Goal: Task Accomplishment & Management: Use online tool/utility

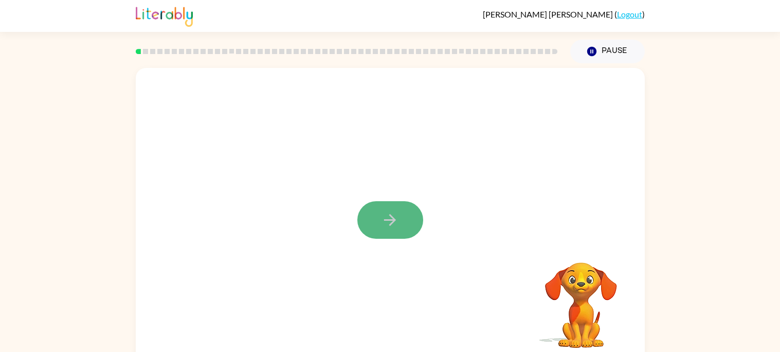
click at [387, 230] on button "button" at bounding box center [390, 220] width 66 height 38
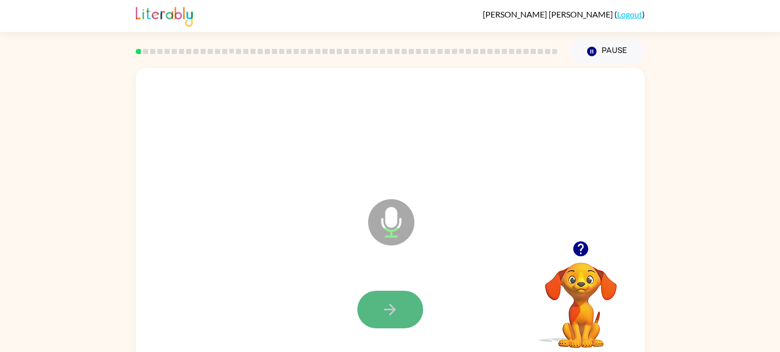
click at [404, 297] on button "button" at bounding box center [390, 309] width 66 height 38
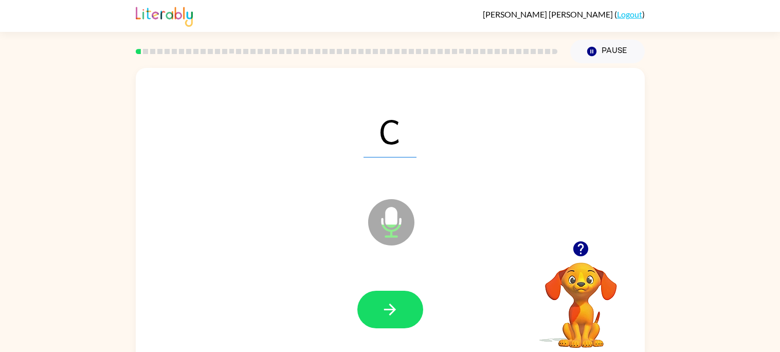
click at [404, 297] on button "button" at bounding box center [390, 309] width 66 height 38
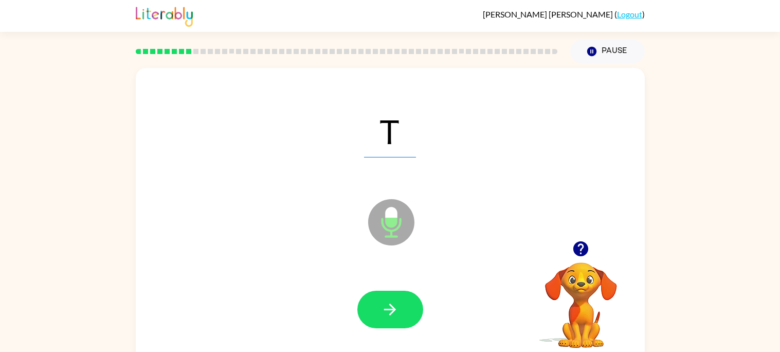
click at [404, 297] on button "button" at bounding box center [390, 309] width 66 height 38
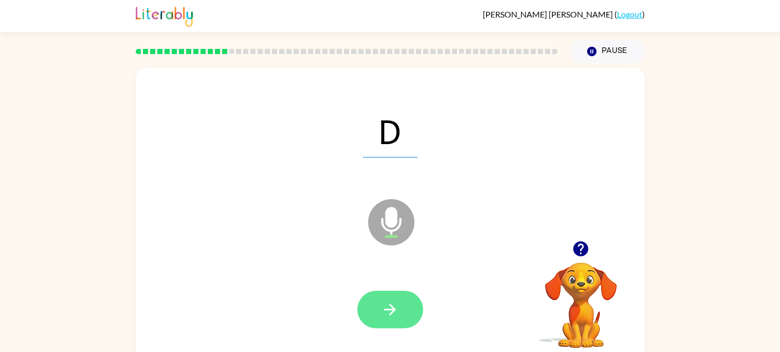
click at [405, 298] on button "button" at bounding box center [390, 309] width 66 height 38
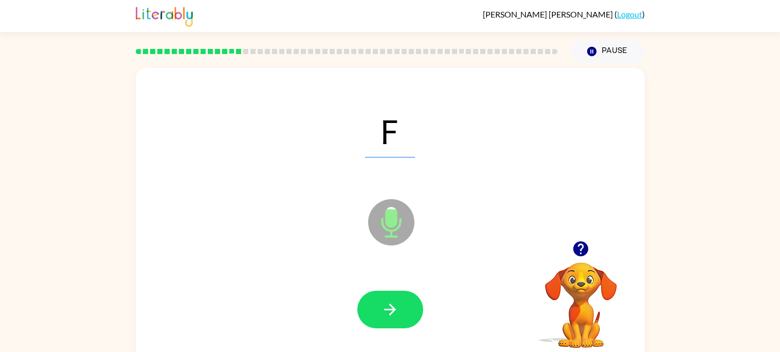
click at [405, 298] on button "button" at bounding box center [390, 309] width 66 height 38
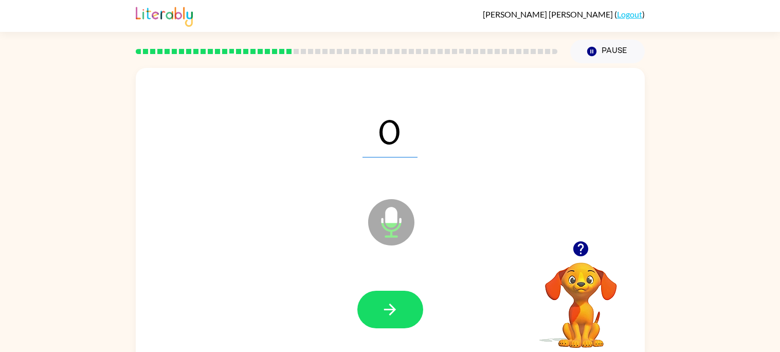
click at [405, 298] on button "button" at bounding box center [390, 309] width 66 height 38
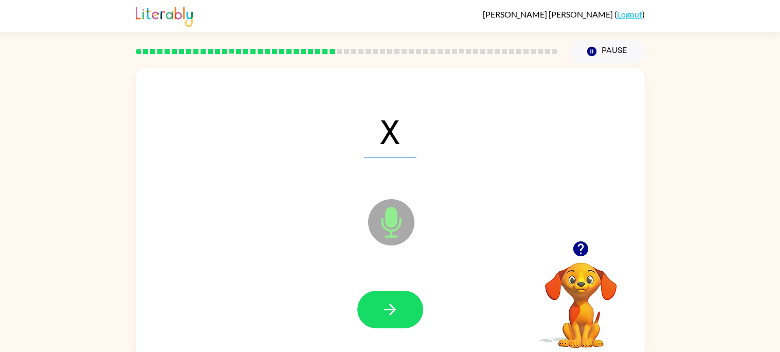
click at [405, 298] on button "button" at bounding box center [390, 309] width 66 height 38
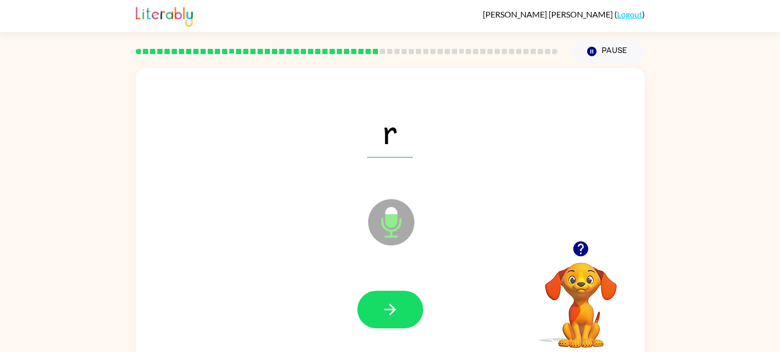
click at [405, 298] on button "button" at bounding box center [390, 309] width 66 height 38
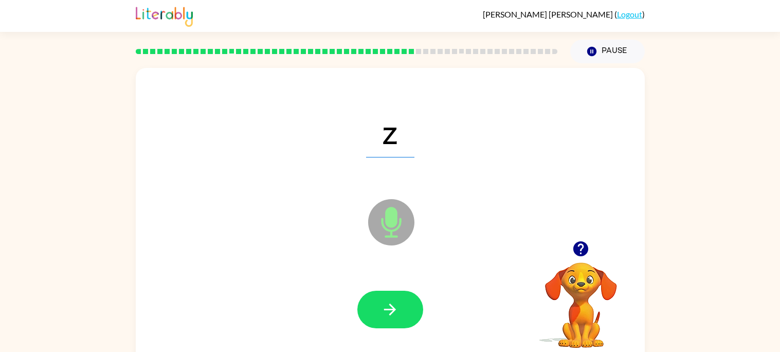
click at [405, 298] on button "button" at bounding box center [390, 309] width 66 height 38
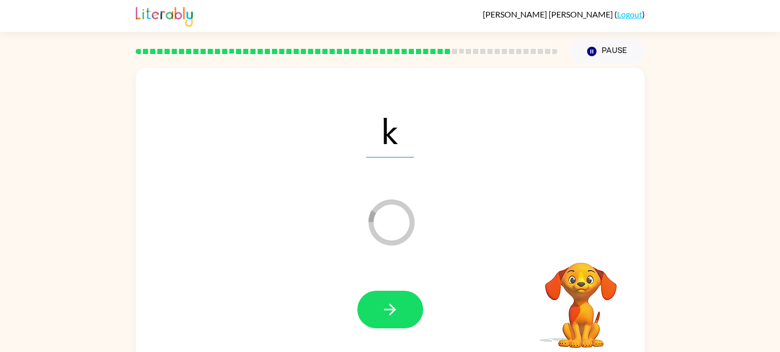
click at [405, 298] on button "button" at bounding box center [390, 309] width 66 height 38
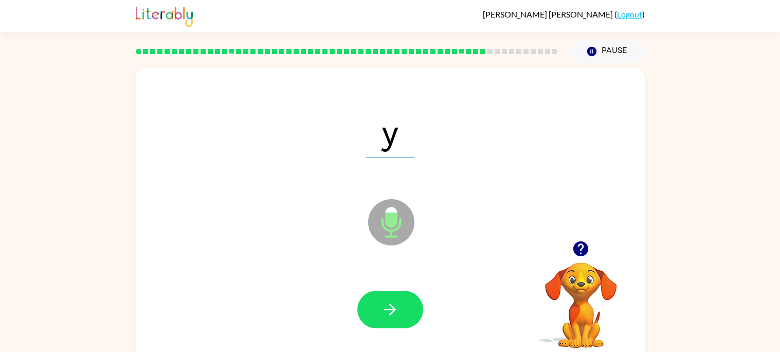
click at [405, 298] on button "button" at bounding box center [390, 309] width 66 height 38
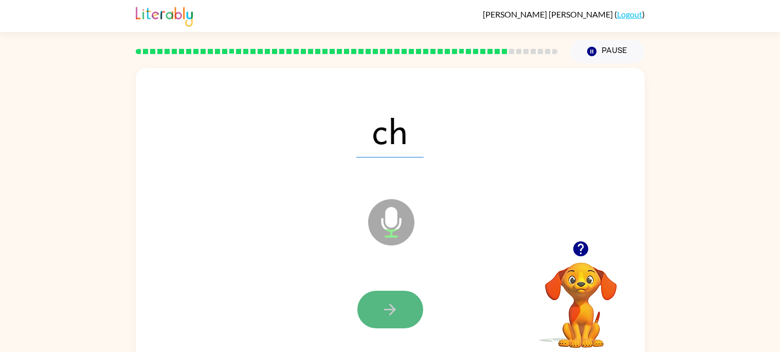
click at [389, 313] on icon "button" at bounding box center [390, 309] width 18 height 18
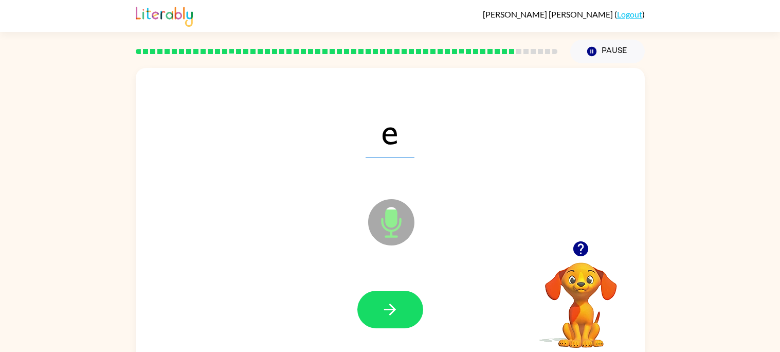
click at [389, 313] on icon "button" at bounding box center [390, 309] width 18 height 18
click at [371, 307] on button "button" at bounding box center [390, 309] width 66 height 38
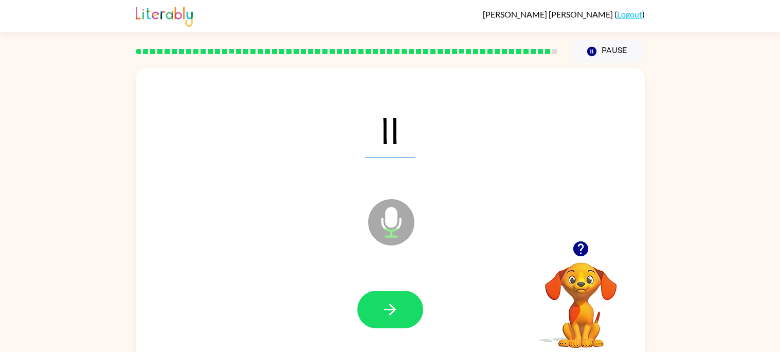
click at [371, 307] on button "button" at bounding box center [390, 309] width 66 height 38
